Goal: Transaction & Acquisition: Purchase product/service

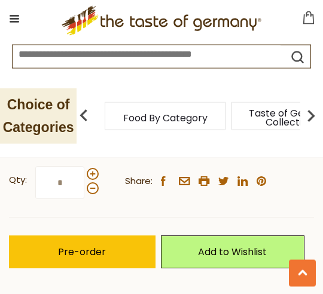
scroll to position [651, 0]
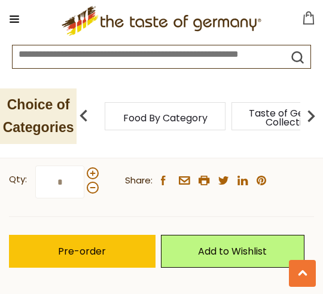
click at [116, 246] on button "Pre-order" at bounding box center [82, 251] width 146 height 33
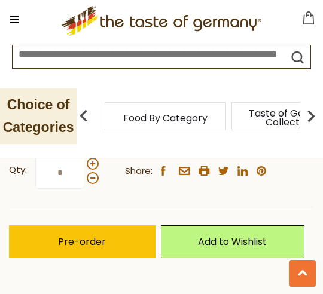
scroll to position [660, 0]
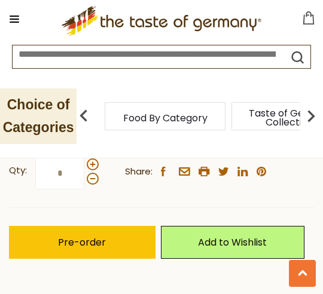
click at [100, 237] on span "Pre-order" at bounding box center [82, 242] width 48 height 14
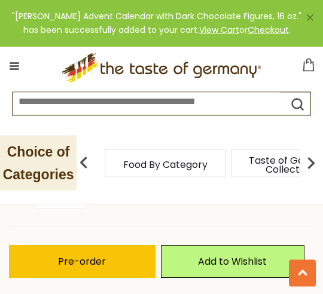
scroll to position [637, 0]
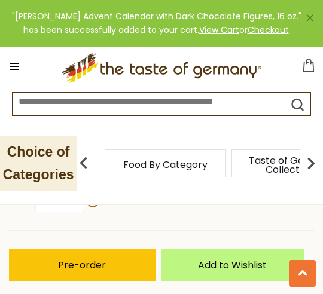
click at [306, 61] on icon at bounding box center [308, 65] width 11 height 13
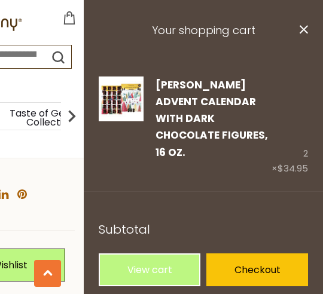
click at [271, 255] on link "Checkout" at bounding box center [257, 269] width 102 height 33
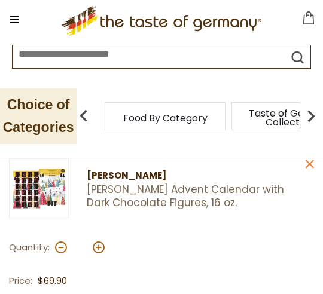
click at [61, 246] on button at bounding box center [61, 247] width 12 height 12
type input "*"
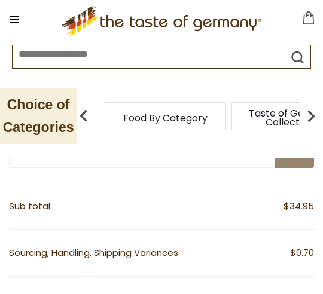
scroll to position [228, 0]
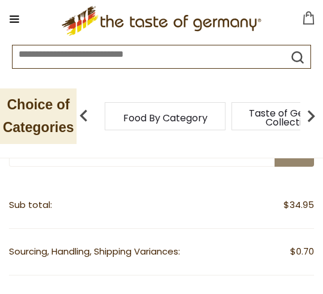
click at [311, 21] on icon at bounding box center [308, 17] width 13 height 13
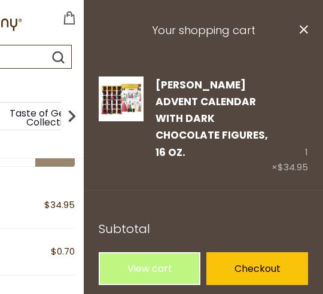
click at [263, 252] on link "Checkout" at bounding box center [257, 268] width 102 height 33
